Goal: Task Accomplishment & Management: Manage account settings

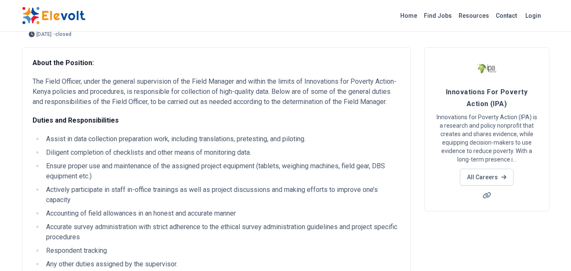
scroll to position [44, 0]
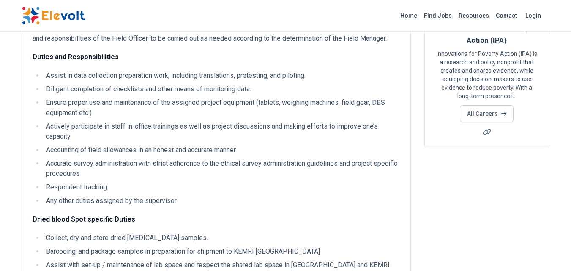
click at [184, 162] on li "Accurate survey administration with strict adherence to the ethical survey admi…" at bounding box center [222, 169] width 357 height 20
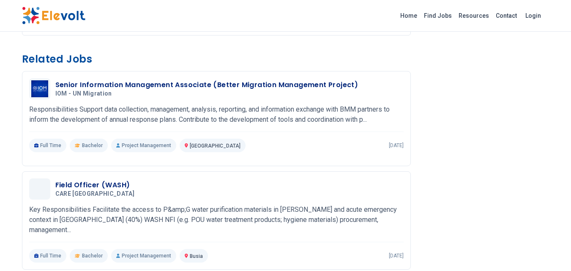
scroll to position [747, 0]
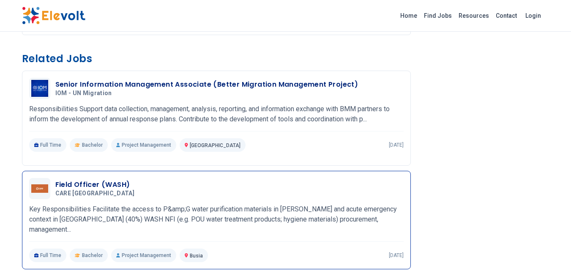
click at [109, 184] on h3 "Field Officer (WASH)" at bounding box center [96, 185] width 83 height 10
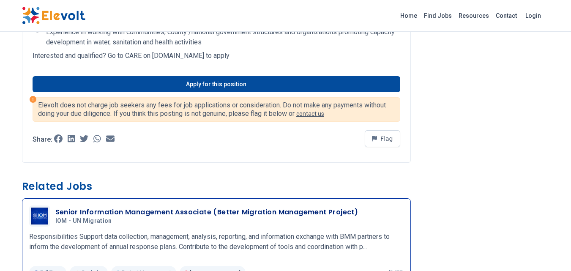
scroll to position [551, 0]
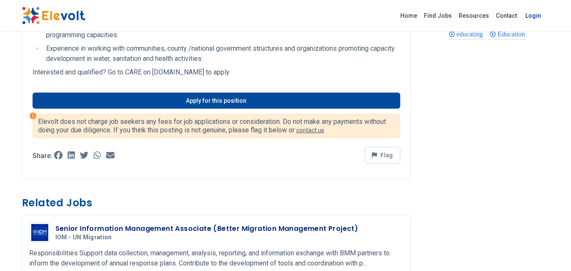
click at [534, 18] on link "Login" at bounding box center [534, 15] width 26 height 17
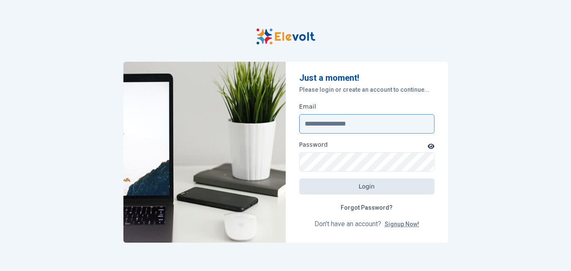
click at [385, 128] on input "Email" at bounding box center [366, 123] width 135 height 19
type input "**********"
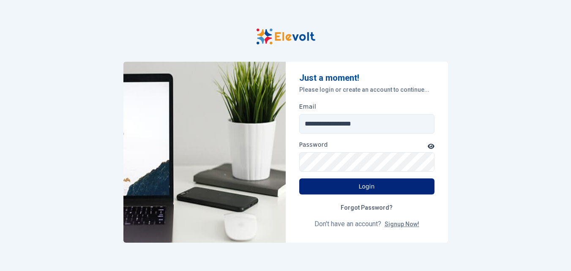
click at [383, 189] on button "Login" at bounding box center [366, 186] width 135 height 16
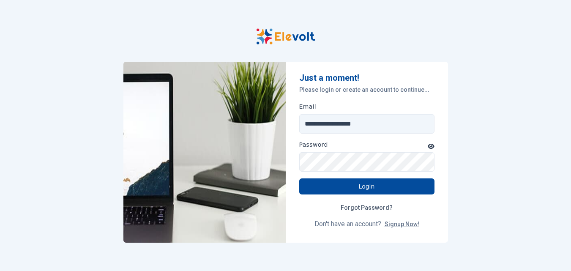
click at [433, 143] on icon "button" at bounding box center [431, 146] width 7 height 6
click at [387, 208] on link "Forgot Password?" at bounding box center [367, 208] width 66 height 16
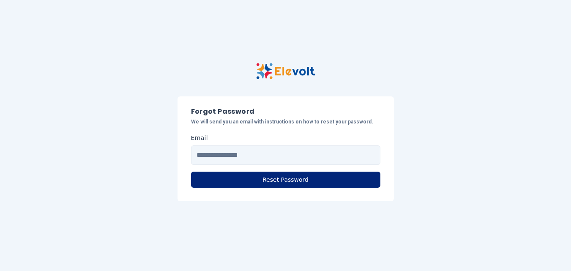
click at [309, 180] on button "Reset Password" at bounding box center [285, 180] width 189 height 16
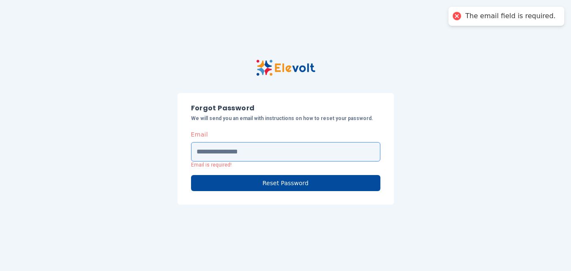
click at [287, 149] on input "Email" at bounding box center [285, 151] width 189 height 19
type input "**********"
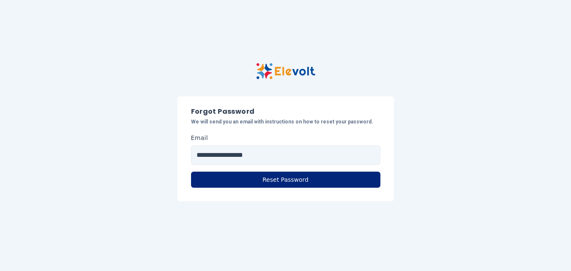
click at [283, 177] on button "Reset Password" at bounding box center [285, 180] width 189 height 16
click at [309, 182] on button "Reset Password" at bounding box center [285, 180] width 189 height 16
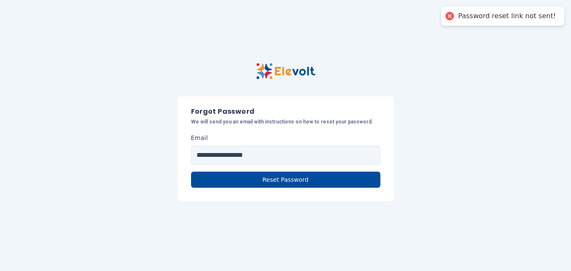
click at [522, 22] on div "Password reset link not sent!" at bounding box center [503, 16] width 123 height 19
click at [515, 19] on div "Password reset link not sent!" at bounding box center [507, 16] width 98 height 9
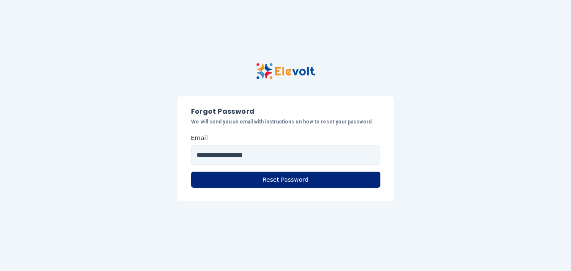
click at [292, 178] on button "Reset Password" at bounding box center [285, 180] width 189 height 16
